Goal: Information Seeking & Learning: Learn about a topic

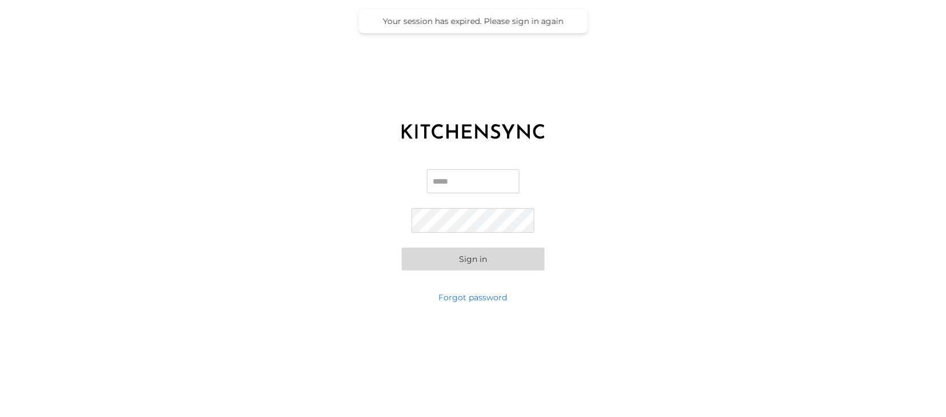
type input "**********"
click at [468, 257] on button "Sign in" at bounding box center [473, 259] width 143 height 23
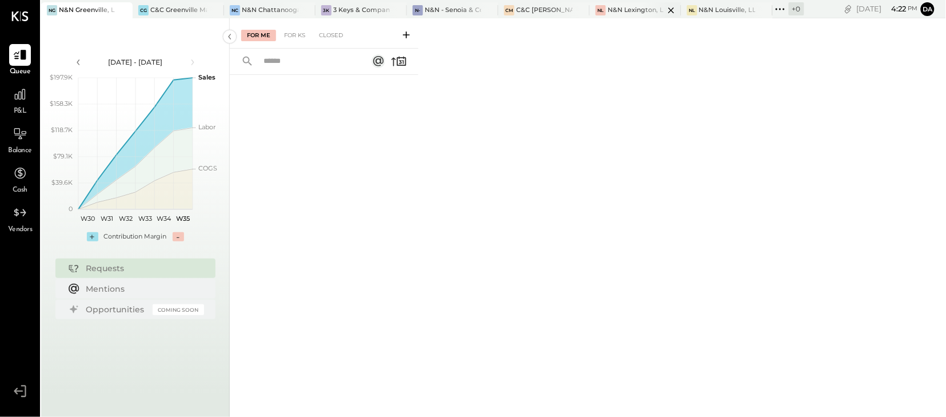
click at [625, 16] on div "NL [GEOGRAPHIC_DATA], LLC" at bounding box center [635, 10] width 91 height 16
click at [19, 90] on icon at bounding box center [20, 94] width 15 height 15
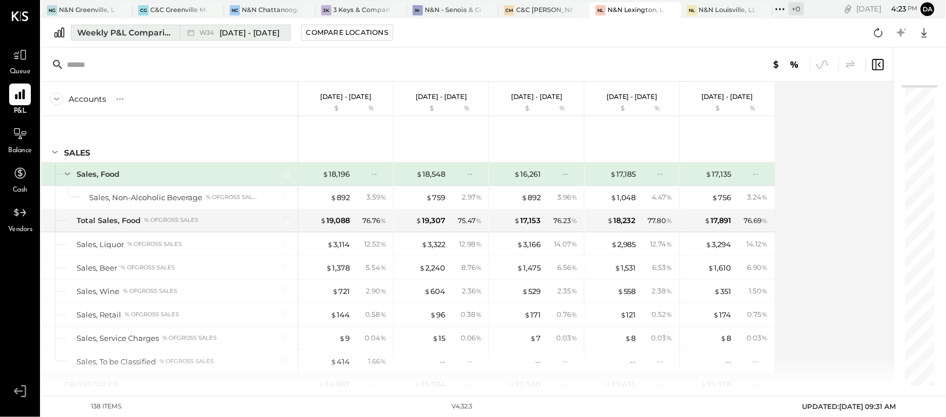
click at [141, 35] on div "Weekly P&L Comparison" at bounding box center [125, 32] width 96 height 11
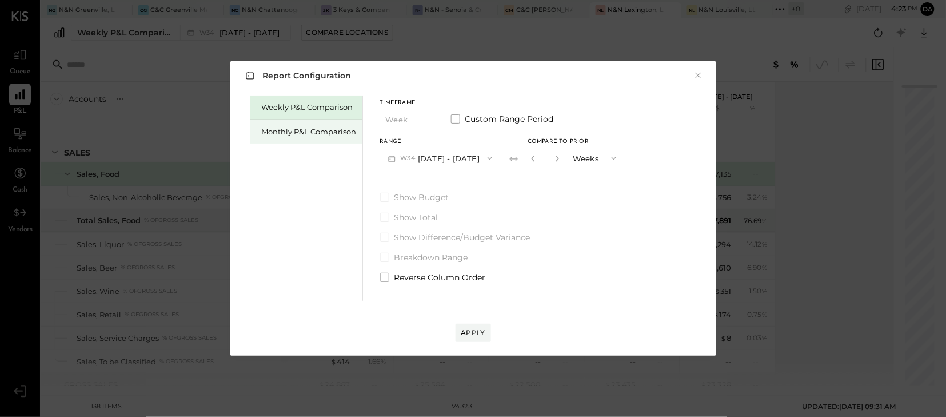
click at [292, 138] on div "Monthly P&L Comparison" at bounding box center [306, 132] width 112 height 24
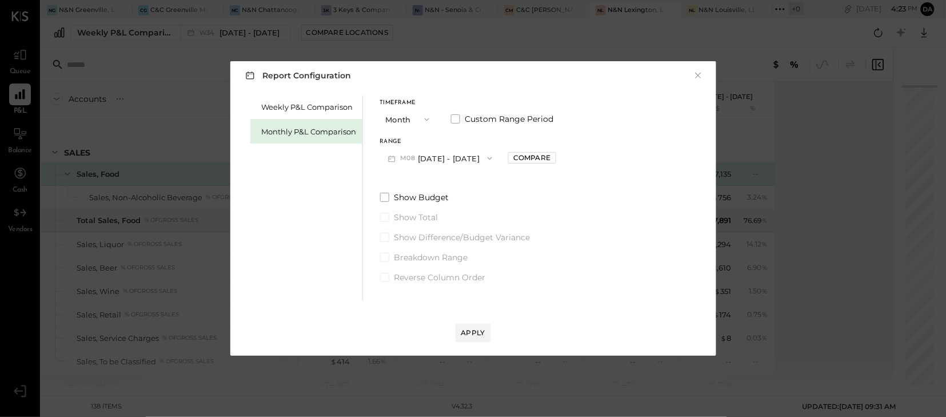
click at [428, 121] on icon "button" at bounding box center [427, 119] width 9 height 9
click at [392, 184] on span "Year" at bounding box center [396, 180] width 15 height 7
click at [546, 159] on div "Compare" at bounding box center [531, 158] width 37 height 10
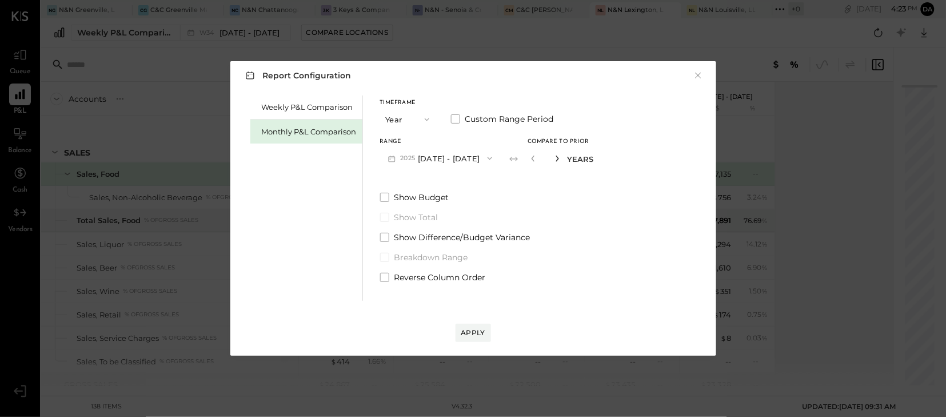
click at [561, 157] on icon "button" at bounding box center [557, 158] width 7 height 7
type input "*"
click at [471, 329] on div "Apply" at bounding box center [473, 333] width 24 height 10
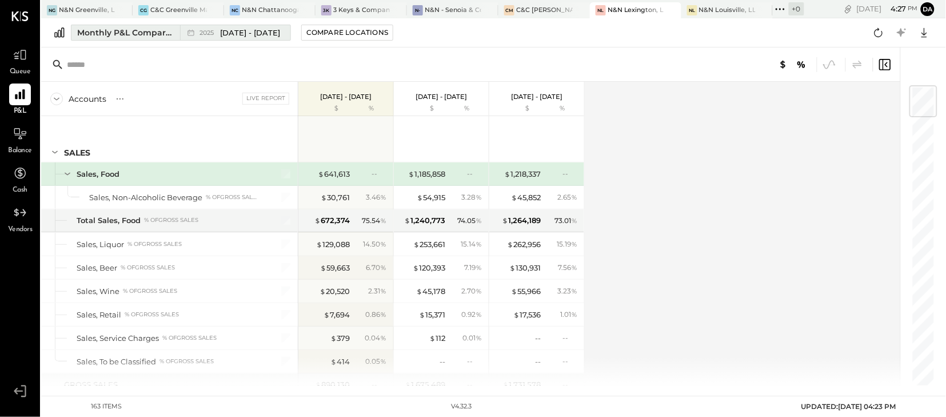
click at [100, 36] on div "Monthly P&L Comparison" at bounding box center [125, 32] width 96 height 11
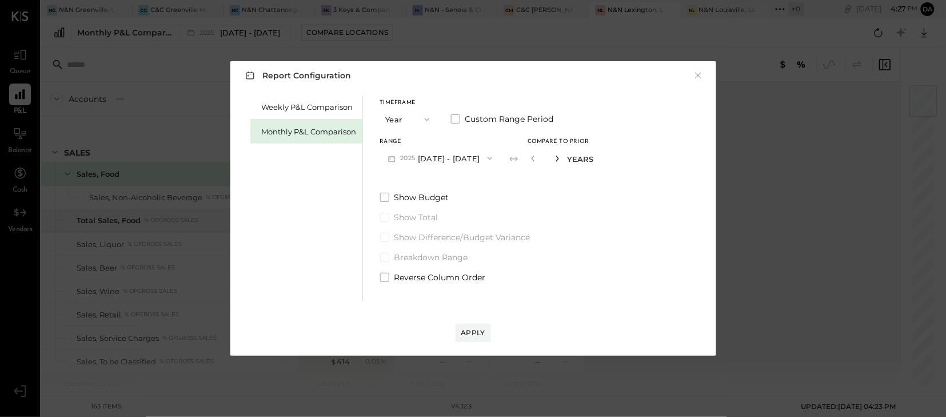
click at [559, 161] on icon "button" at bounding box center [557, 159] width 3 height 6
type input "*"
click at [471, 336] on div "Apply" at bounding box center [473, 333] width 24 height 10
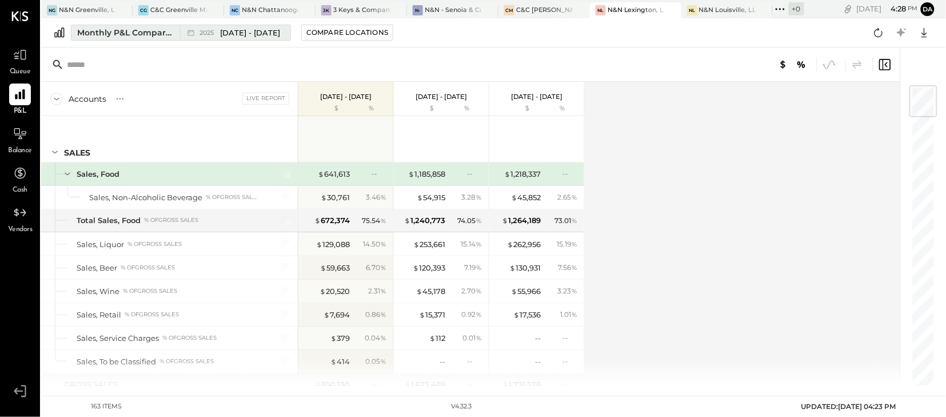
click at [130, 34] on div "Monthly P&L Comparison" at bounding box center [125, 32] width 96 height 11
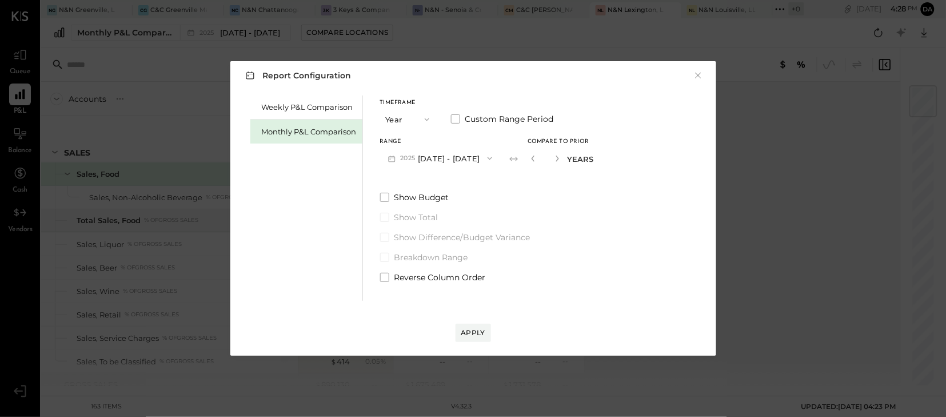
click at [538, 158] on button "button" at bounding box center [533, 158] width 9 height 13
click at [538, 161] on button "button" at bounding box center [533, 158] width 9 height 13
type input "*"
click at [538, 161] on button "button" at bounding box center [533, 158] width 9 height 13
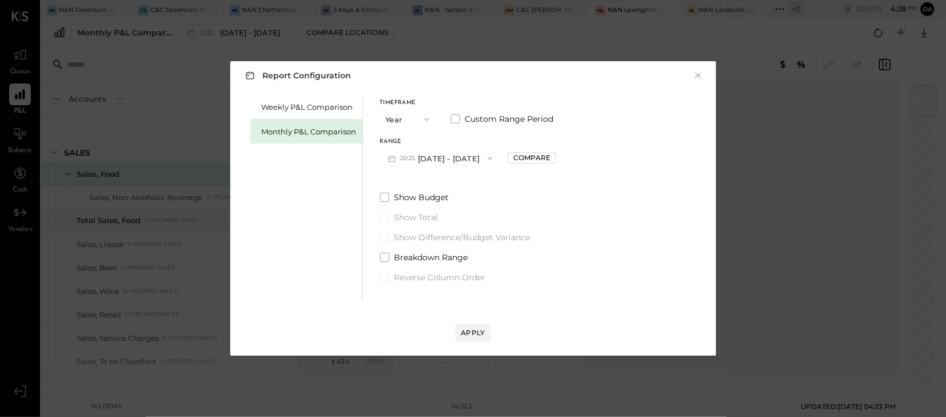
click at [495, 158] on icon "button" at bounding box center [489, 158] width 9 height 9
click at [431, 128] on button "Year" at bounding box center [408, 119] width 57 height 21
click at [441, 137] on div "Timeframe Year Month Quarter YTD Year Custom Range Period Range [DATE] - [DATE]…" at bounding box center [468, 134] width 176 height 69
click at [429, 118] on icon "button" at bounding box center [427, 119] width 9 height 9
click at [404, 124] on div "Month" at bounding box center [409, 119] width 56 height 21
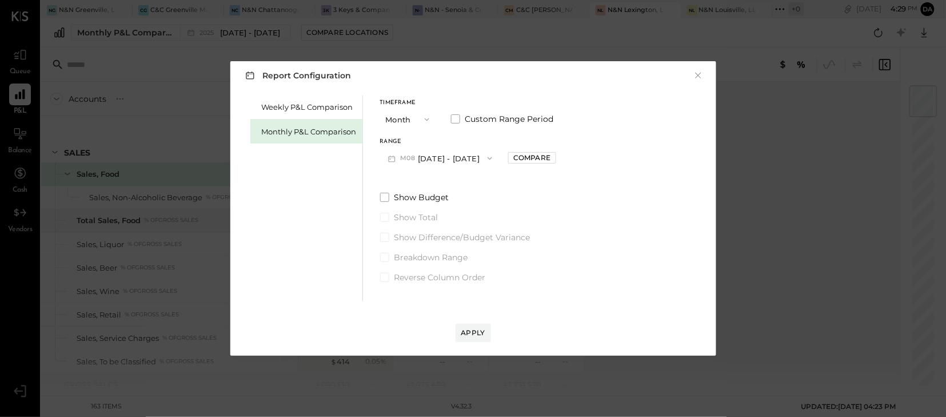
click at [485, 158] on icon "button" at bounding box center [489, 158] width 9 height 9
click at [568, 140] on div "Weekly P&L Comparison Monthly P&L Comparison Timeframe Month Custom Range Perio…" at bounding box center [473, 197] width 463 height 208
click at [427, 121] on icon "button" at bounding box center [427, 119] width 5 height 3
click at [396, 181] on span "Year" at bounding box center [396, 180] width 15 height 7
click at [495, 160] on icon "button" at bounding box center [489, 158] width 9 height 9
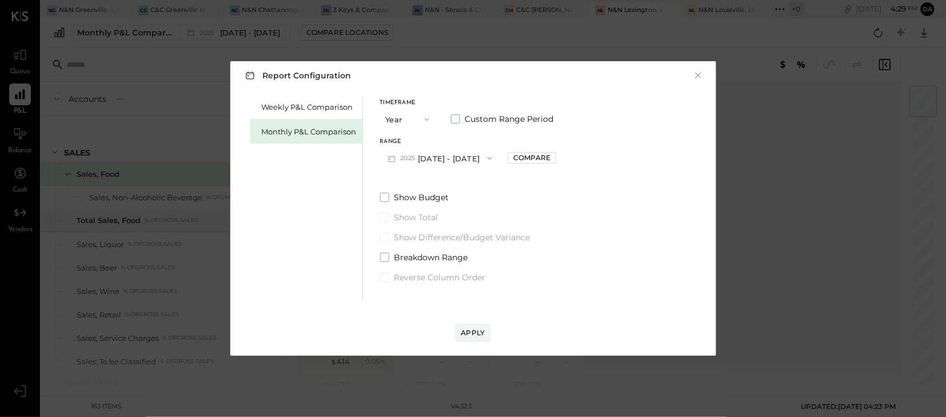
click at [452, 120] on span at bounding box center [455, 118] width 9 height 9
click at [443, 158] on icon "button" at bounding box center [437, 158] width 9 height 9
click at [408, 206] on span "[DATE]" at bounding box center [406, 208] width 24 height 10
click at [477, 330] on div "Apply" at bounding box center [473, 333] width 24 height 10
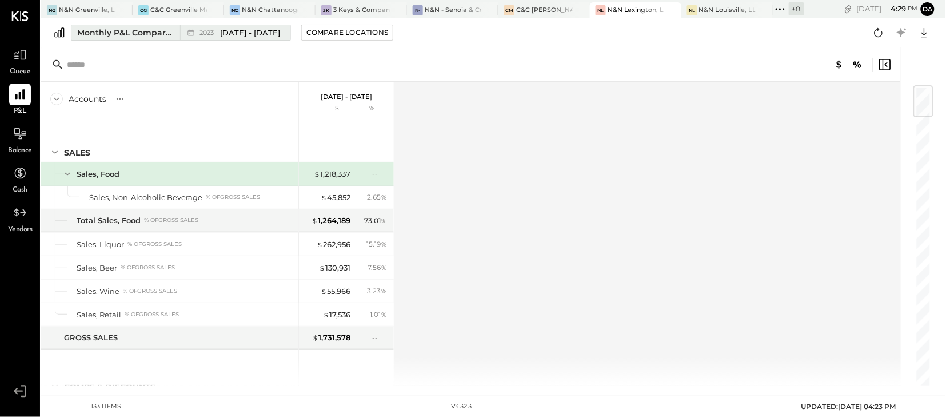
click at [95, 37] on div "Monthly P&L Comparison" at bounding box center [125, 32] width 96 height 11
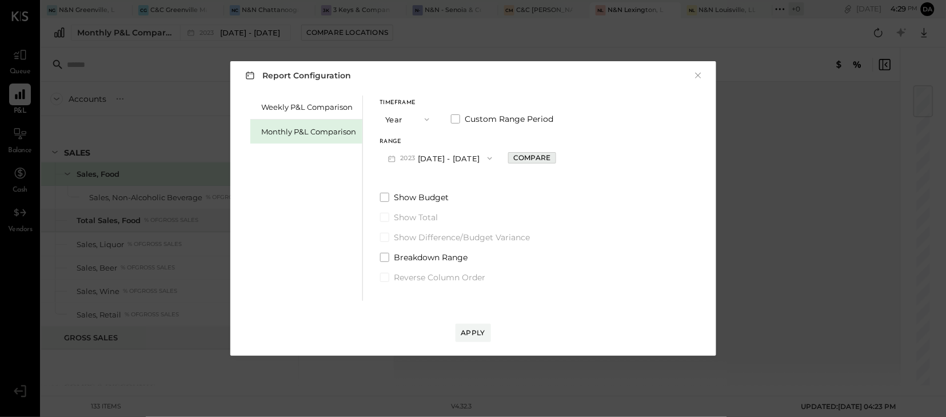
click at [529, 158] on div "Compare" at bounding box center [531, 158] width 37 height 10
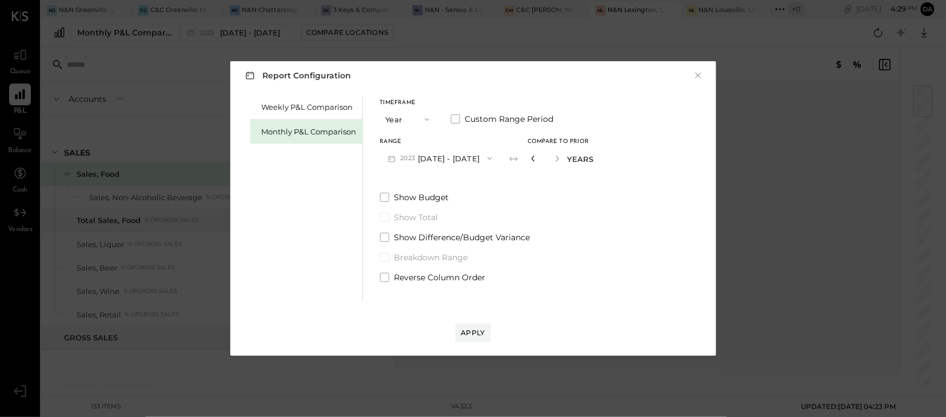
click at [537, 158] on icon "button" at bounding box center [533, 158] width 7 height 7
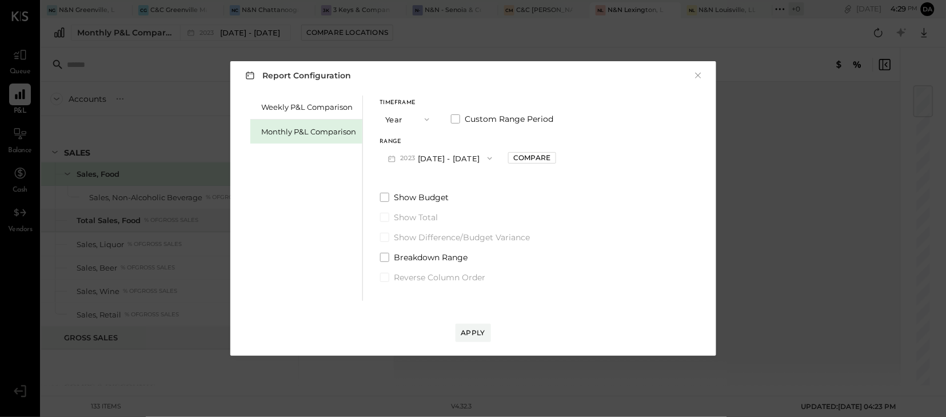
click at [544, 158] on div "Compare" at bounding box center [531, 158] width 37 height 10
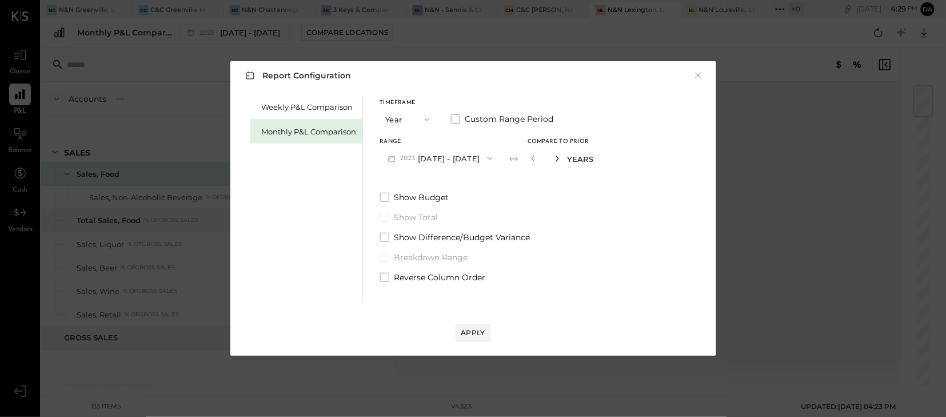
click at [561, 156] on icon "button" at bounding box center [557, 158] width 7 height 7
type input "*"
click at [495, 155] on icon "button" at bounding box center [489, 158] width 9 height 9
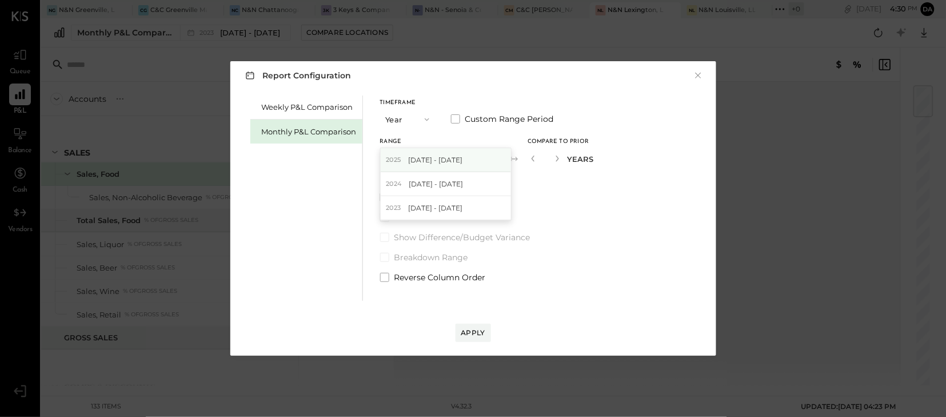
click at [487, 160] on div "[DATE] - [DATE]" at bounding box center [446, 160] width 130 height 24
click at [467, 332] on div "Apply" at bounding box center [473, 333] width 24 height 10
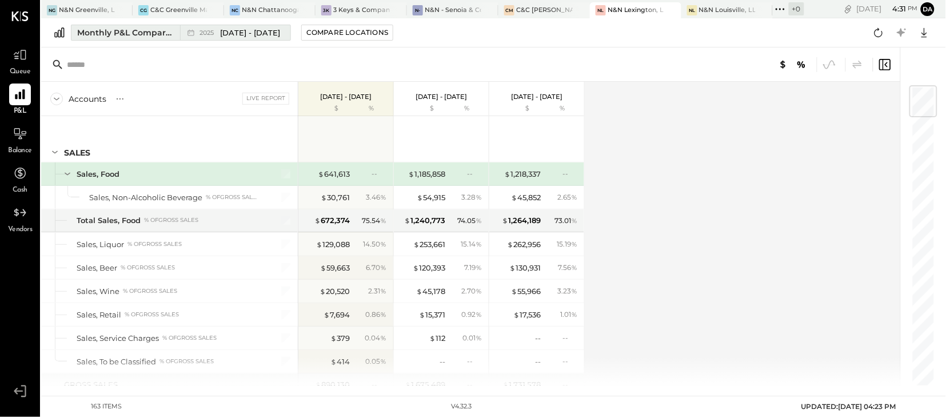
click at [128, 37] on div "Monthly P&L Comparison" at bounding box center [125, 32] width 96 height 11
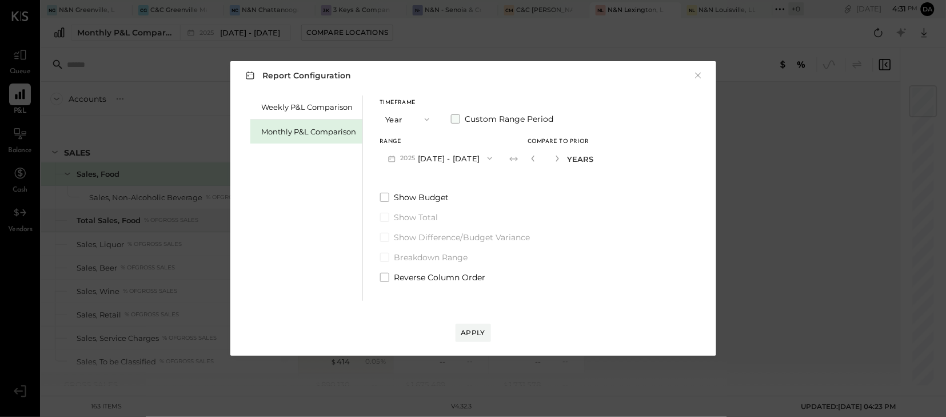
click at [457, 118] on span at bounding box center [455, 118] width 9 height 9
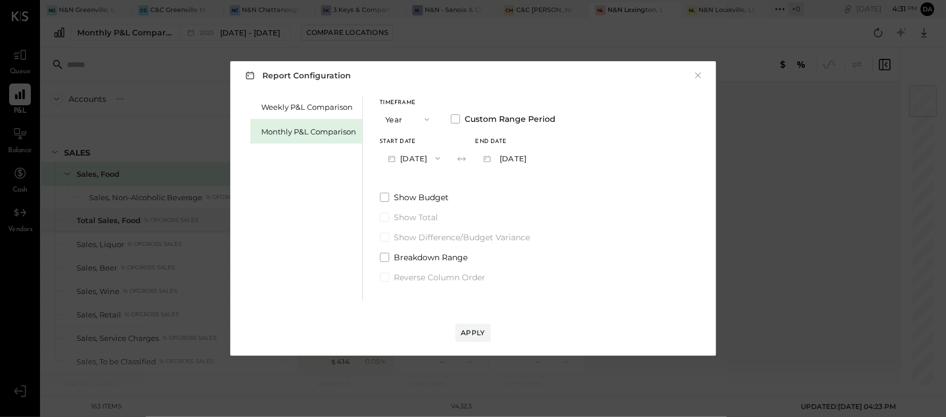
click at [440, 159] on icon "button" at bounding box center [438, 158] width 5 height 3
click at [428, 213] on div "[DATE]" at bounding box center [429, 208] width 96 height 24
click at [443, 158] on icon "button" at bounding box center [437, 158] width 9 height 9
click at [431, 118] on icon "button" at bounding box center [427, 119] width 9 height 9
click at [403, 115] on span "Month" at bounding box center [400, 118] width 23 height 7
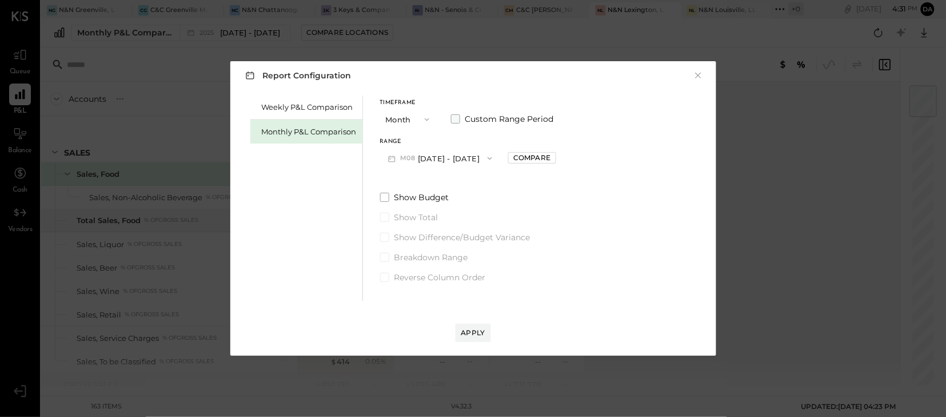
click at [455, 118] on span at bounding box center [455, 118] width 9 height 9
click at [443, 154] on icon "button" at bounding box center [437, 158] width 9 height 9
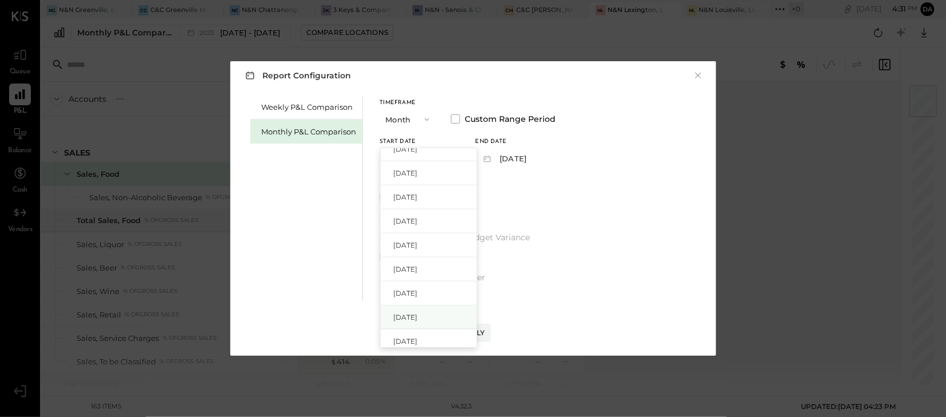
scroll to position [353, 0]
click at [585, 213] on div "Weekly P&L Comparison Monthly P&L Comparison Timeframe Month Custom Range Perio…" at bounding box center [473, 197] width 463 height 208
click at [697, 74] on button "×" at bounding box center [699, 75] width 10 height 11
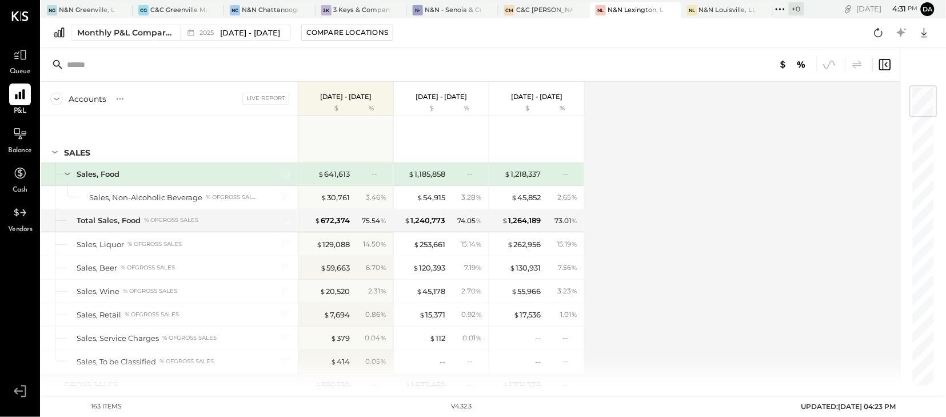
click at [527, 96] on p "[DATE] - [DATE]" at bounding box center [536, 97] width 51 height 8
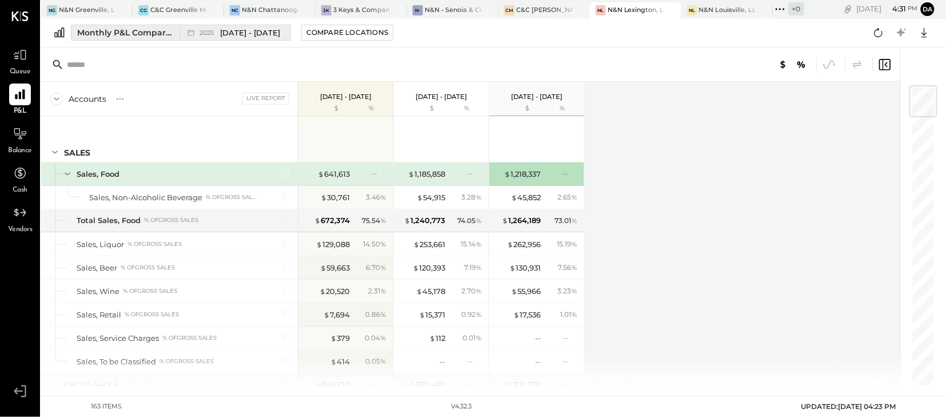
click at [117, 29] on div "Monthly P&L Comparison" at bounding box center [125, 32] width 96 height 11
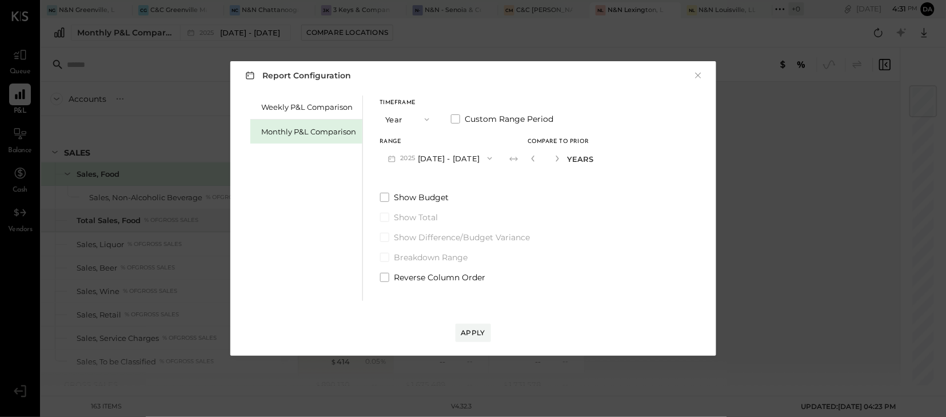
click at [427, 118] on icon "button" at bounding box center [427, 119] width 9 height 9
click at [399, 161] on span "YTD" at bounding box center [394, 159] width 11 height 7
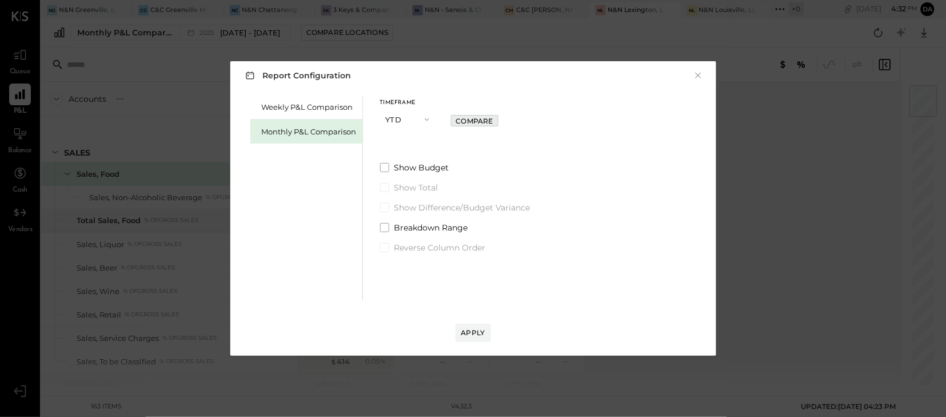
click at [464, 125] on div "Compare" at bounding box center [474, 121] width 37 height 10
click at [492, 122] on icon "button" at bounding box center [494, 119] width 7 height 7
type input "*"
click at [477, 333] on div "Apply" at bounding box center [473, 333] width 24 height 10
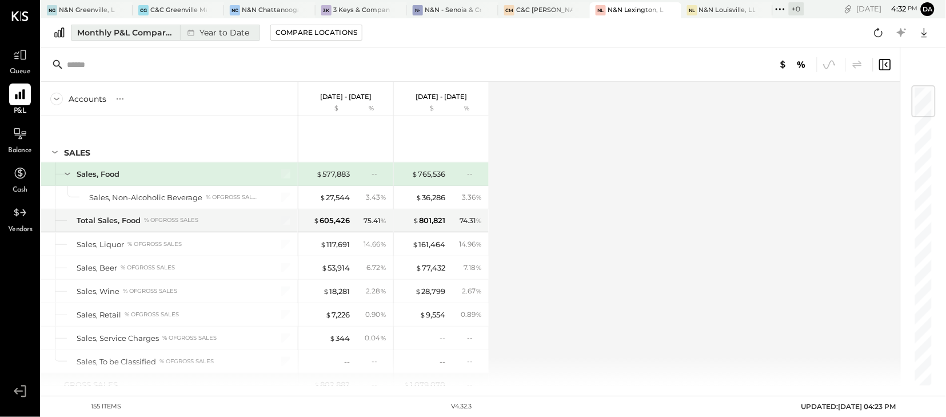
click at [202, 37] on div "Year to Date" at bounding box center [217, 32] width 74 height 15
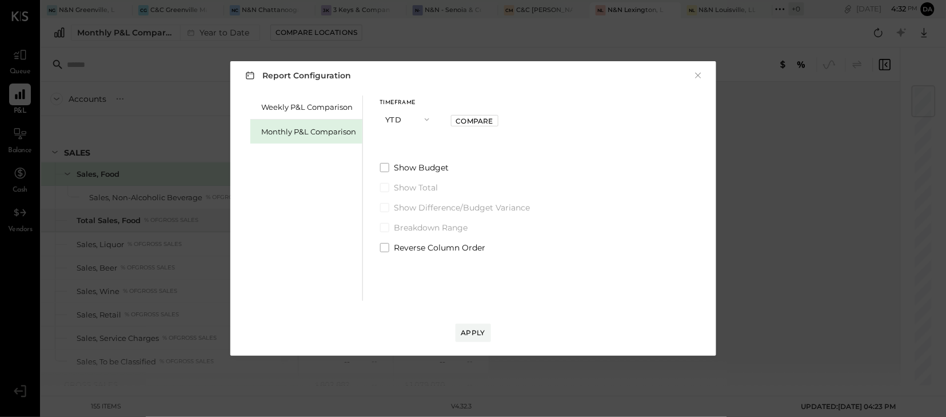
click at [425, 118] on icon "button" at bounding box center [427, 119] width 5 height 3
click at [391, 183] on span "Year" at bounding box center [396, 180] width 15 height 7
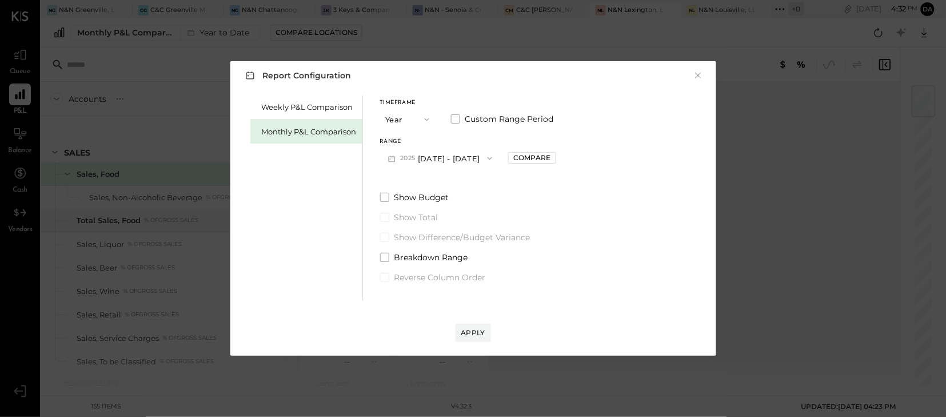
click at [495, 160] on icon "button" at bounding box center [489, 158] width 9 height 9
click at [453, 158] on span "[DATE] - [DATE]" at bounding box center [435, 160] width 54 height 10
click at [538, 155] on div "Compare" at bounding box center [531, 158] width 37 height 10
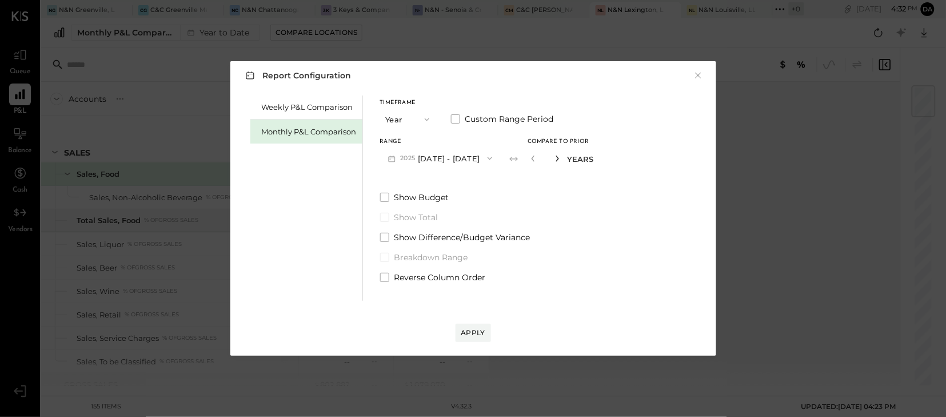
click at [561, 158] on icon "button" at bounding box center [557, 158] width 7 height 7
type input "*"
drag, startPoint x: 470, startPoint y: 339, endPoint x: 553, endPoint y: 280, distance: 101.7
click at [471, 340] on button "Apply" at bounding box center [473, 333] width 35 height 18
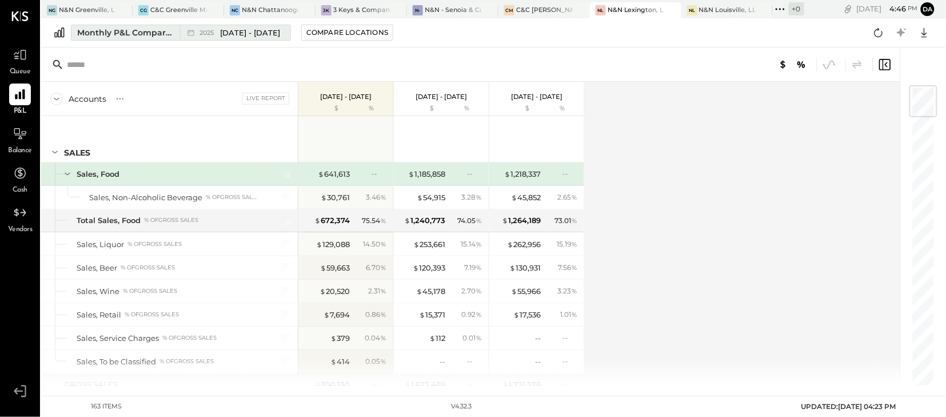
click at [133, 37] on div "Monthly P&L Comparison" at bounding box center [125, 32] width 96 height 11
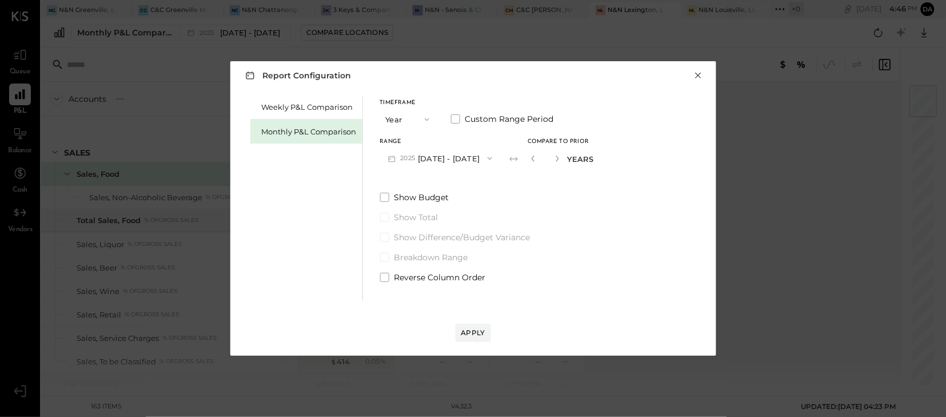
click at [699, 78] on button "×" at bounding box center [699, 75] width 10 height 11
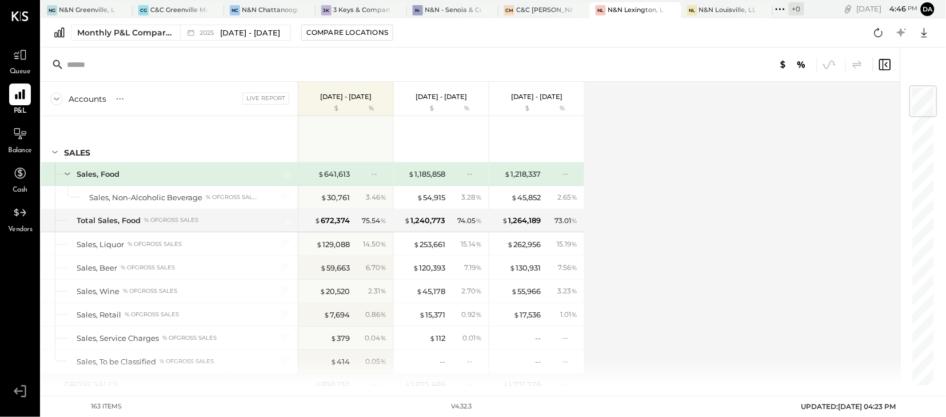
click at [612, 10] on div "N&N Lexington, LLC" at bounding box center [636, 10] width 57 height 9
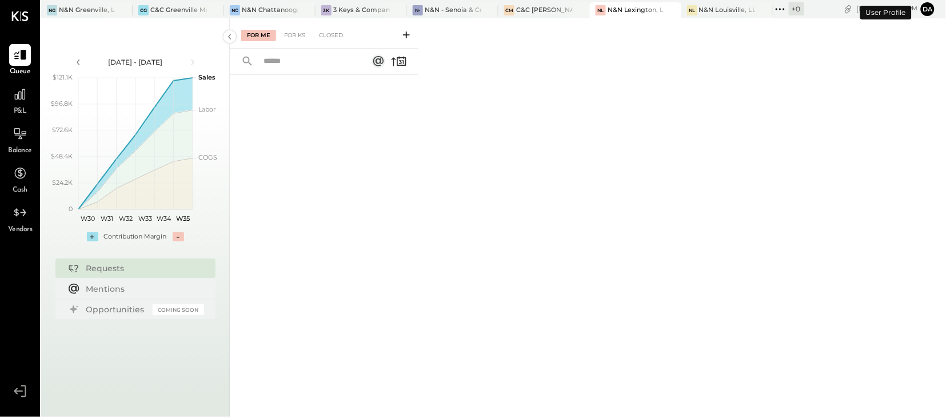
click at [22, 110] on span "P&L" at bounding box center [20, 111] width 13 height 10
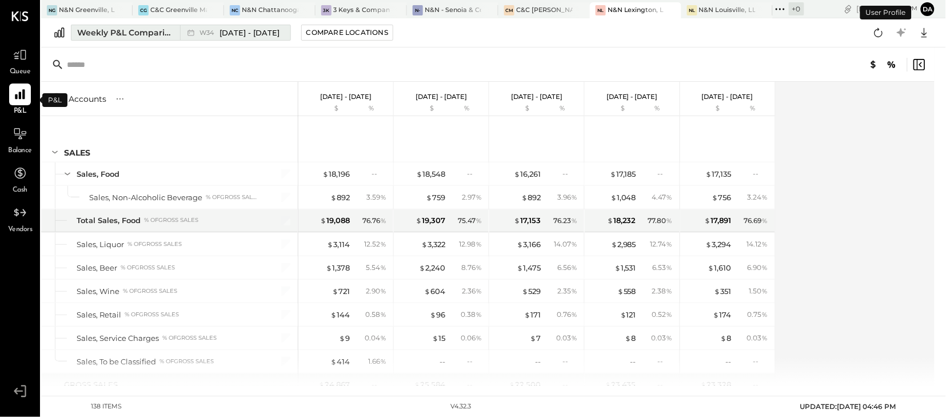
click at [217, 35] on div "W34 [DATE] - [DATE]" at bounding box center [240, 32] width 81 height 11
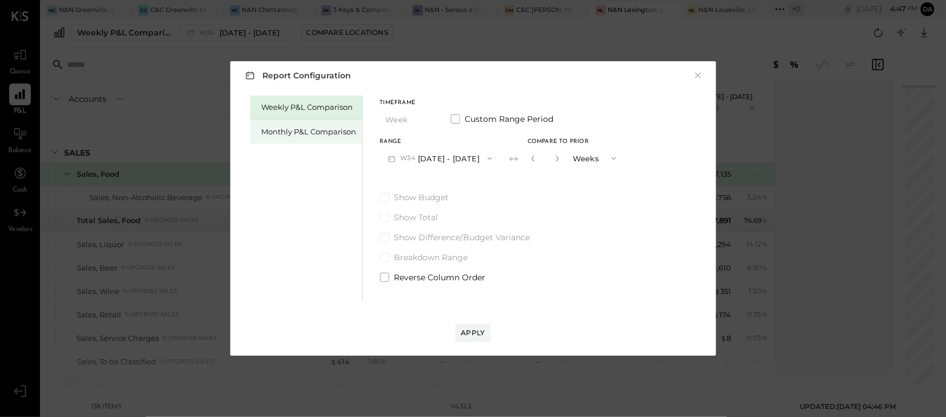
click at [344, 133] on div "Monthly P&L Comparison" at bounding box center [309, 131] width 95 height 11
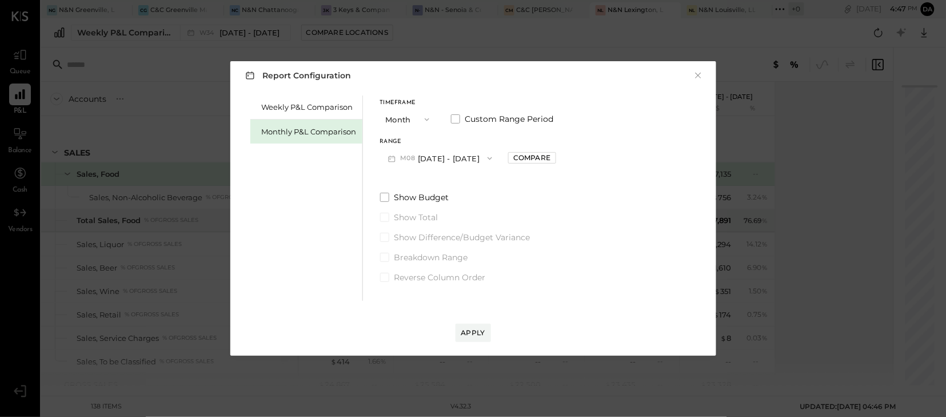
click at [424, 119] on icon "button" at bounding box center [427, 119] width 9 height 9
click at [399, 184] on span "Year" at bounding box center [396, 180] width 15 height 7
click at [551, 157] on div "Compare" at bounding box center [531, 158] width 37 height 10
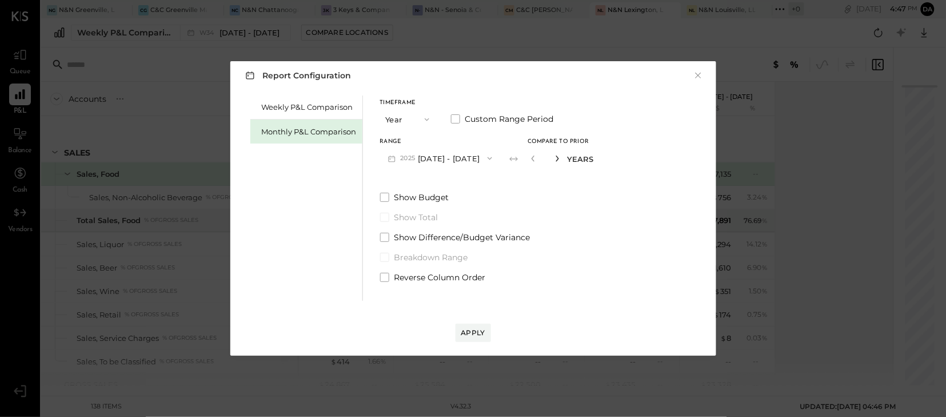
click at [559, 157] on icon "button" at bounding box center [557, 159] width 3 height 6
click at [561, 158] on icon "button" at bounding box center [557, 158] width 7 height 7
type input "*"
click at [471, 334] on div "Apply" at bounding box center [473, 333] width 24 height 10
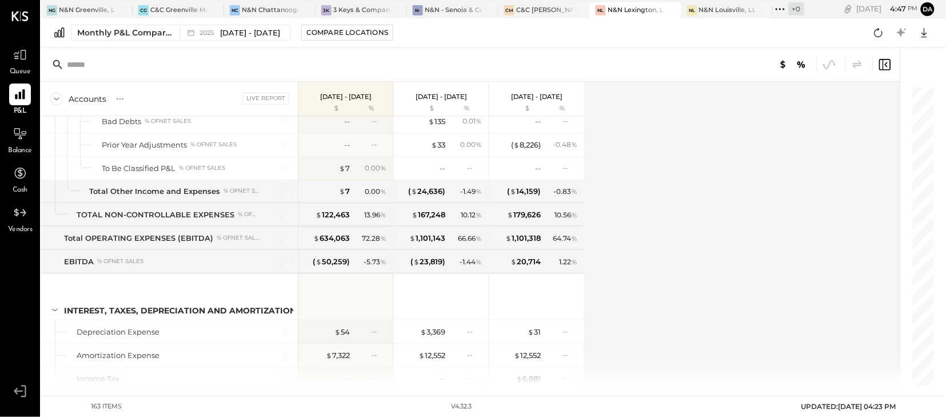
scroll to position [3124, 0]
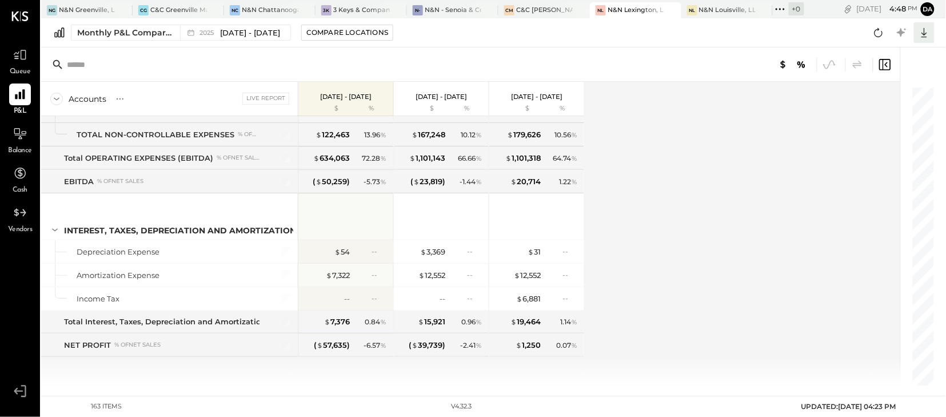
click at [927, 34] on icon at bounding box center [925, 33] width 6 height 10
click at [866, 102] on div "Excel" at bounding box center [888, 99] width 91 height 24
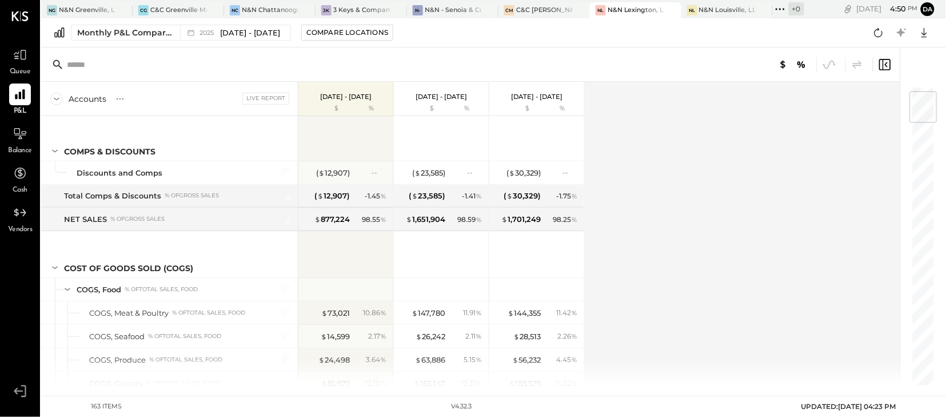
scroll to position [0, 0]
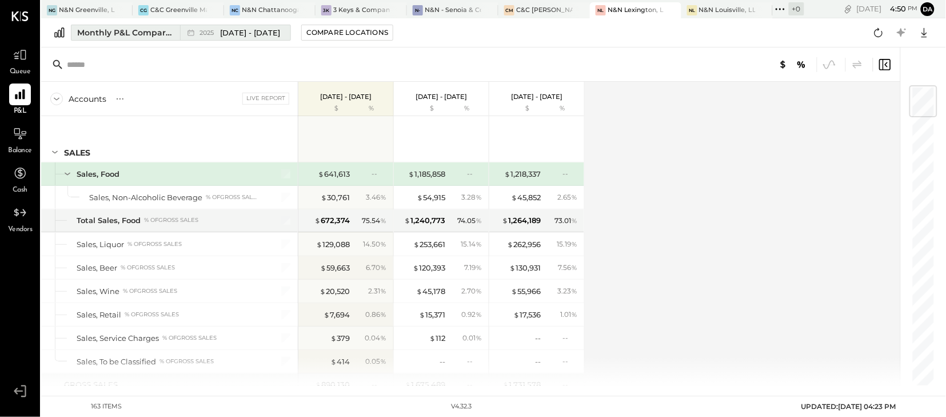
click at [107, 34] on div "Monthly P&L Comparison" at bounding box center [125, 32] width 96 height 11
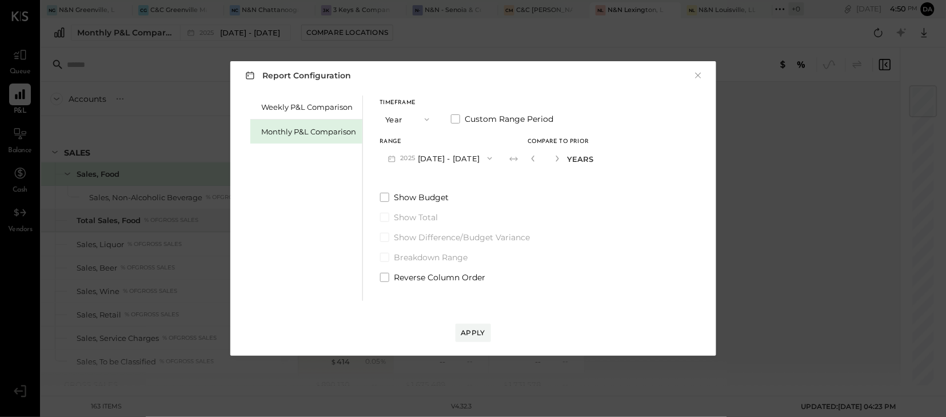
click at [429, 118] on icon "button" at bounding box center [427, 119] width 9 height 9
click at [412, 135] on div "Quarter" at bounding box center [409, 140] width 56 height 21
click at [489, 156] on icon "button" at bounding box center [484, 158] width 9 height 9
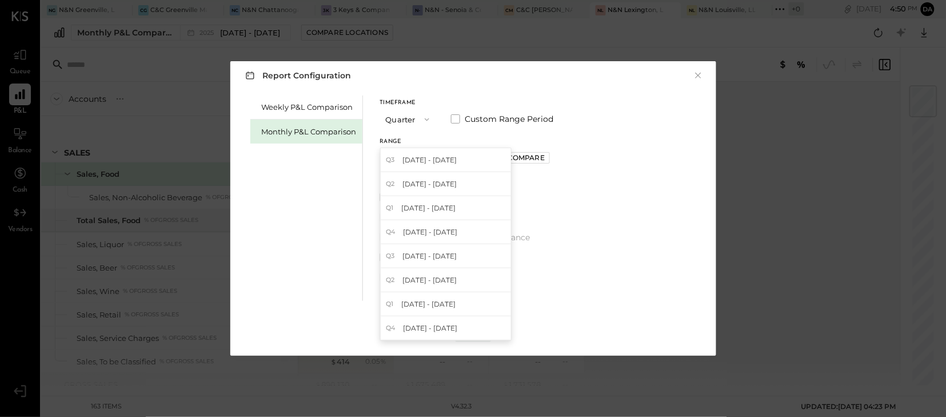
click at [423, 121] on icon "button" at bounding box center [427, 119] width 9 height 9
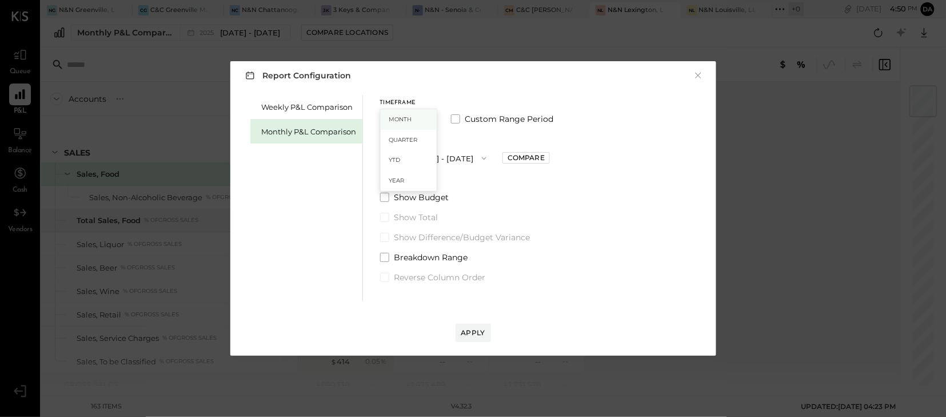
click at [395, 116] on span "Month" at bounding box center [400, 118] width 23 height 7
click at [485, 157] on icon "button" at bounding box center [489, 158] width 9 height 9
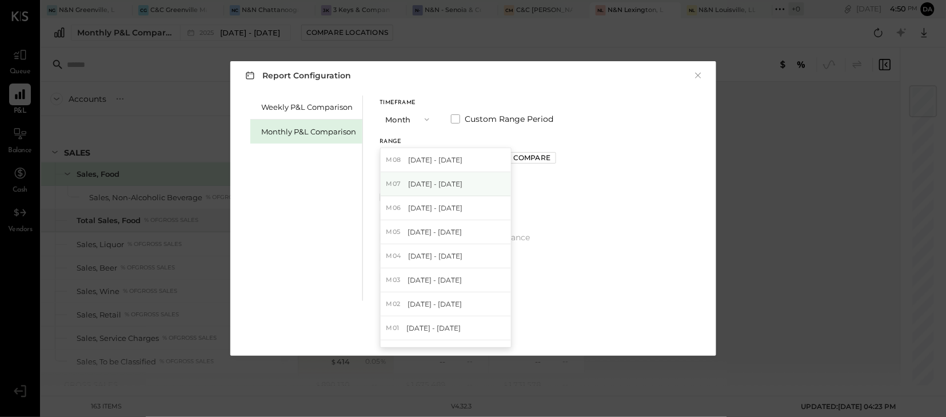
click at [448, 181] on span "[DATE] - [DATE]" at bounding box center [435, 184] width 54 height 10
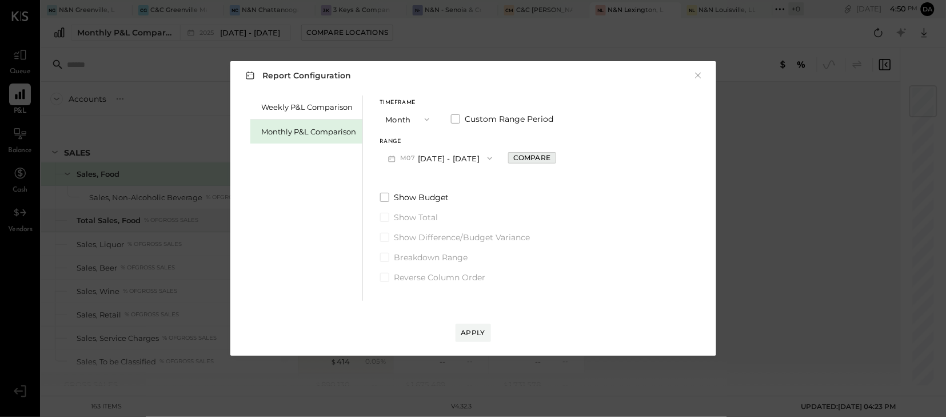
click at [539, 158] on div "Compare" at bounding box center [531, 158] width 37 height 10
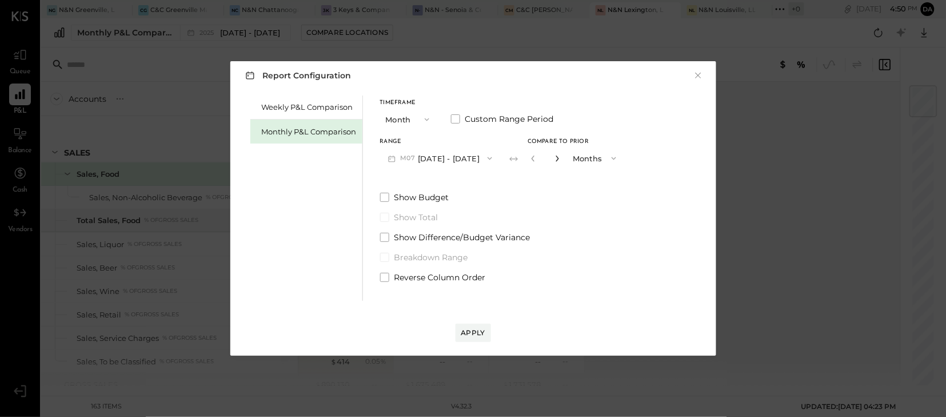
click at [556, 157] on icon "button" at bounding box center [557, 159] width 3 height 6
click at [554, 157] on icon "button" at bounding box center [557, 158] width 7 height 7
type input "*"
click at [461, 340] on button "Apply" at bounding box center [473, 333] width 35 height 18
